Goal: Task Accomplishment & Management: Manage account settings

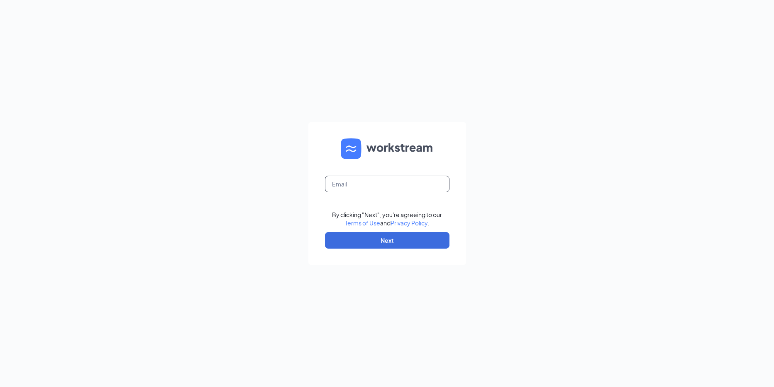
click at [409, 182] on input "text" at bounding box center [387, 184] width 124 height 17
type input "rs039720@tacobell.com"
click at [393, 243] on button "Next" at bounding box center [387, 240] width 124 height 17
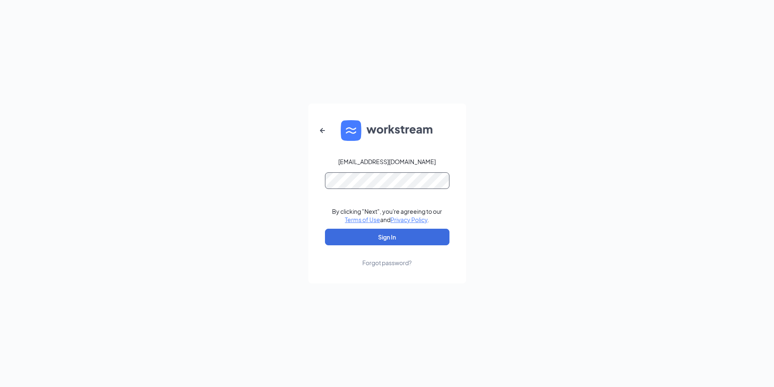
click at [325, 229] on button "Sign In" at bounding box center [387, 237] width 124 height 17
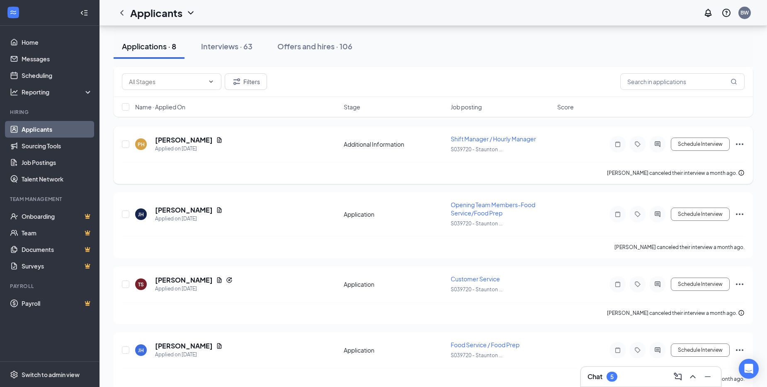
scroll to position [318, 0]
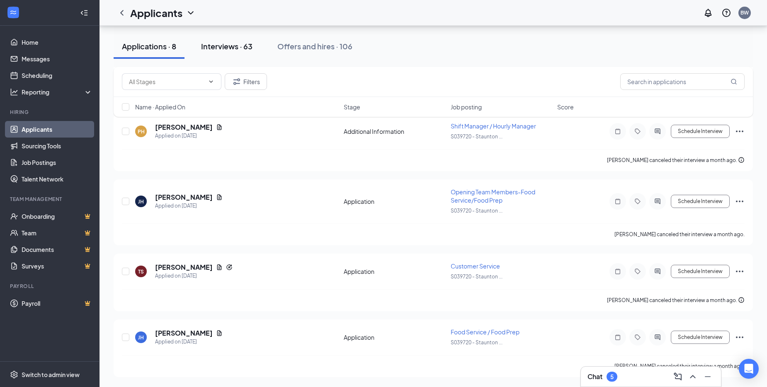
click at [219, 45] on div "Interviews · 63" at bounding box center [226, 46] width 51 height 10
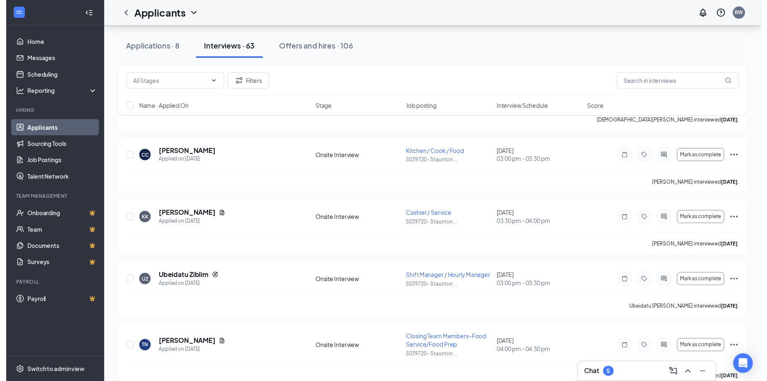
scroll to position [954, 0]
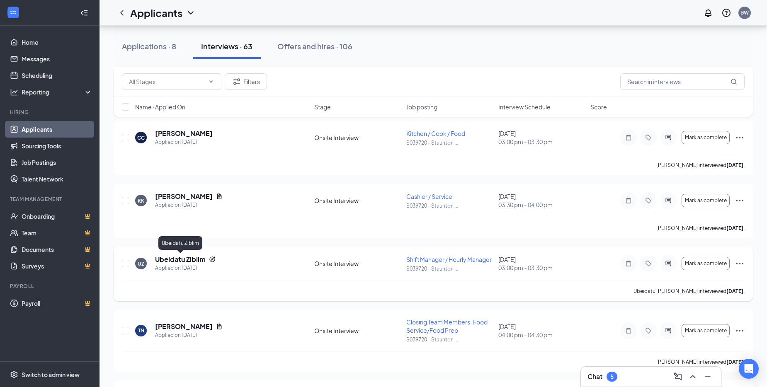
click at [174, 259] on h5 "Ubeidatu Ziblim" at bounding box center [180, 259] width 51 height 9
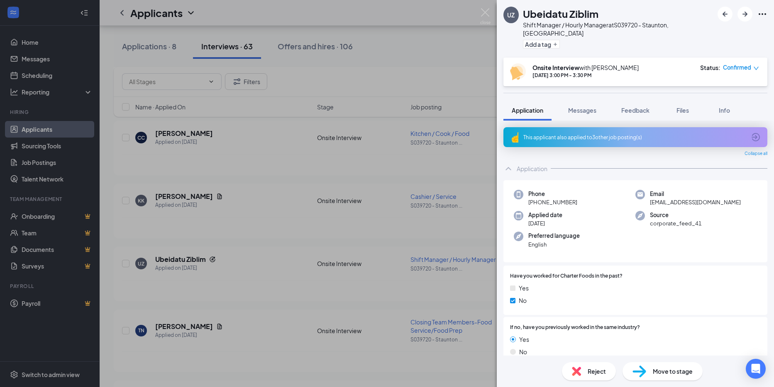
click at [391, 44] on div "UZ Ubeidatu Ziblim Shift Manager / Hourly Manager at S039720 - [GEOGRAPHIC_DATA…" at bounding box center [387, 193] width 774 height 387
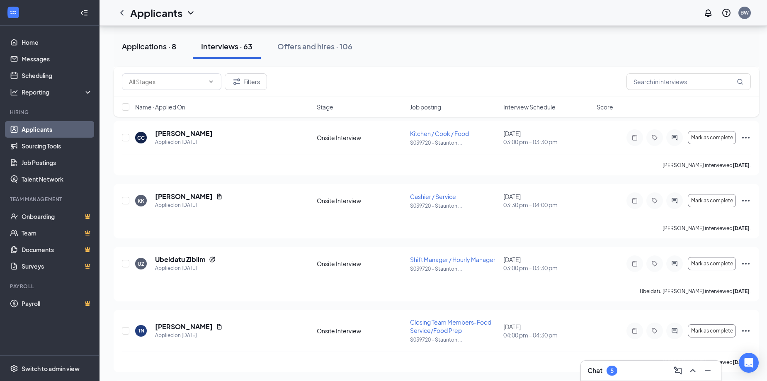
click at [146, 44] on div "Applications · 8" at bounding box center [149, 46] width 54 height 10
